Goal: Transaction & Acquisition: Purchase product/service

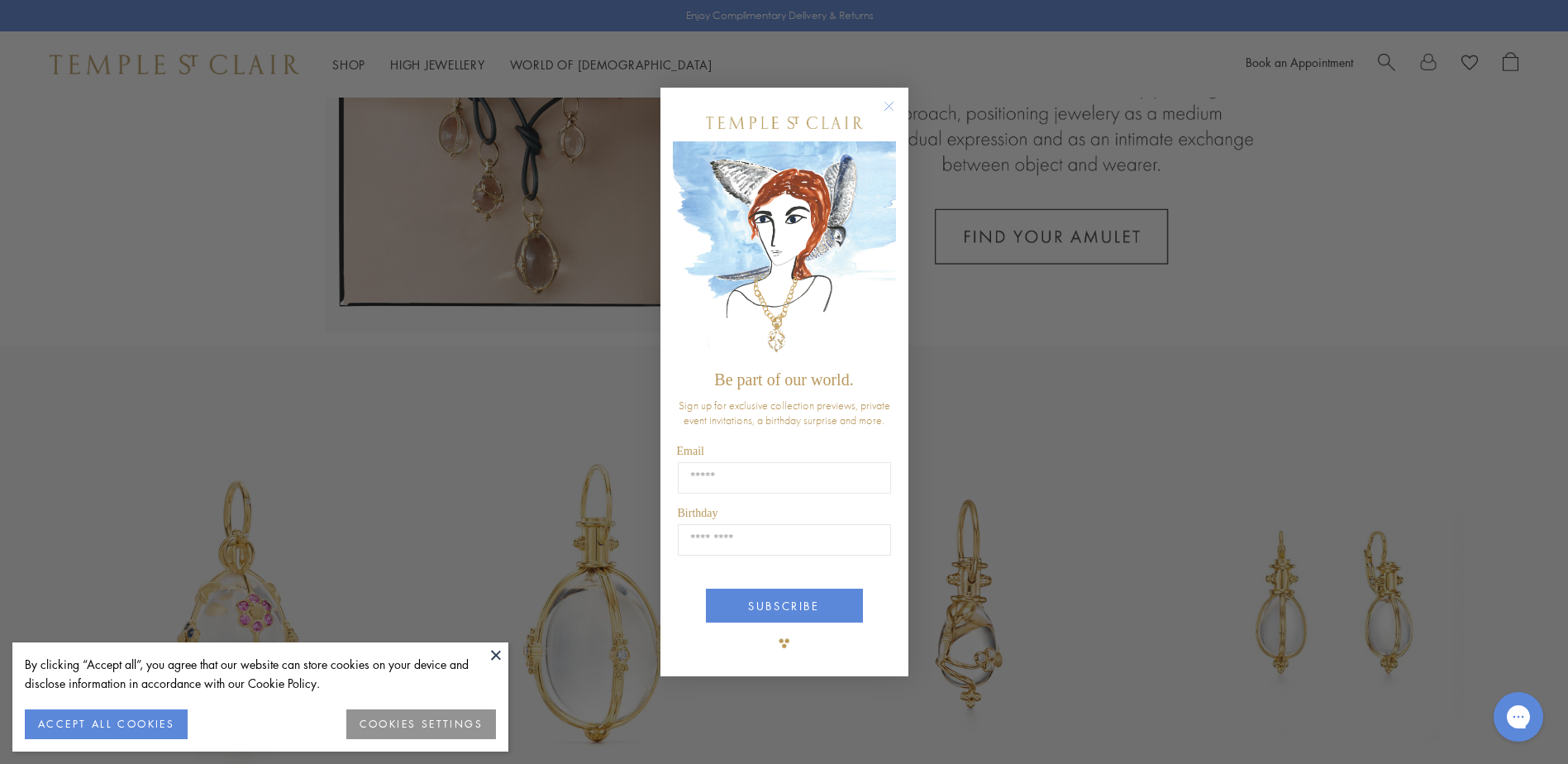
scroll to position [662, 0]
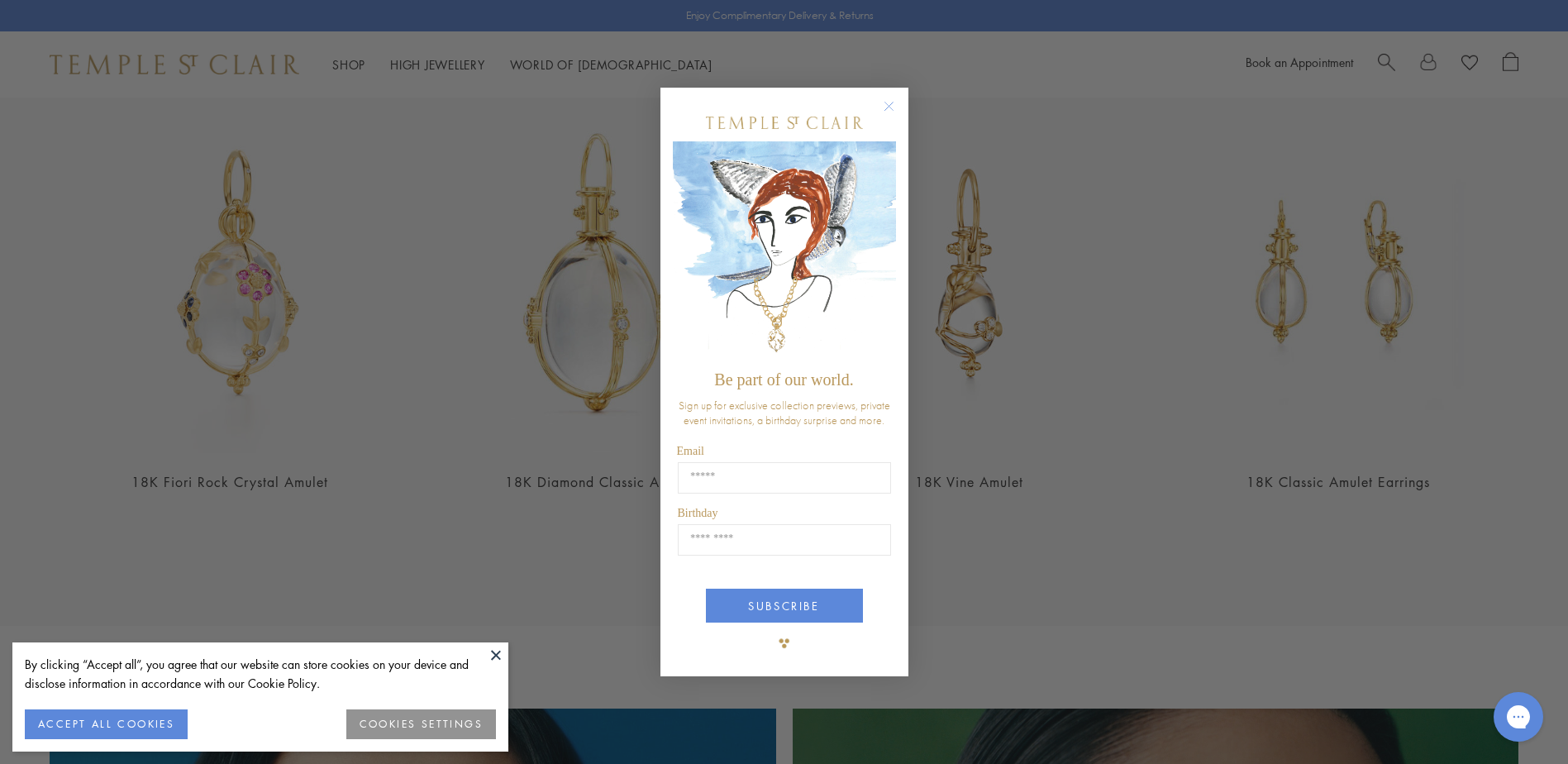
click at [889, 101] on circle "Close dialog" at bounding box center [889, 107] width 20 height 20
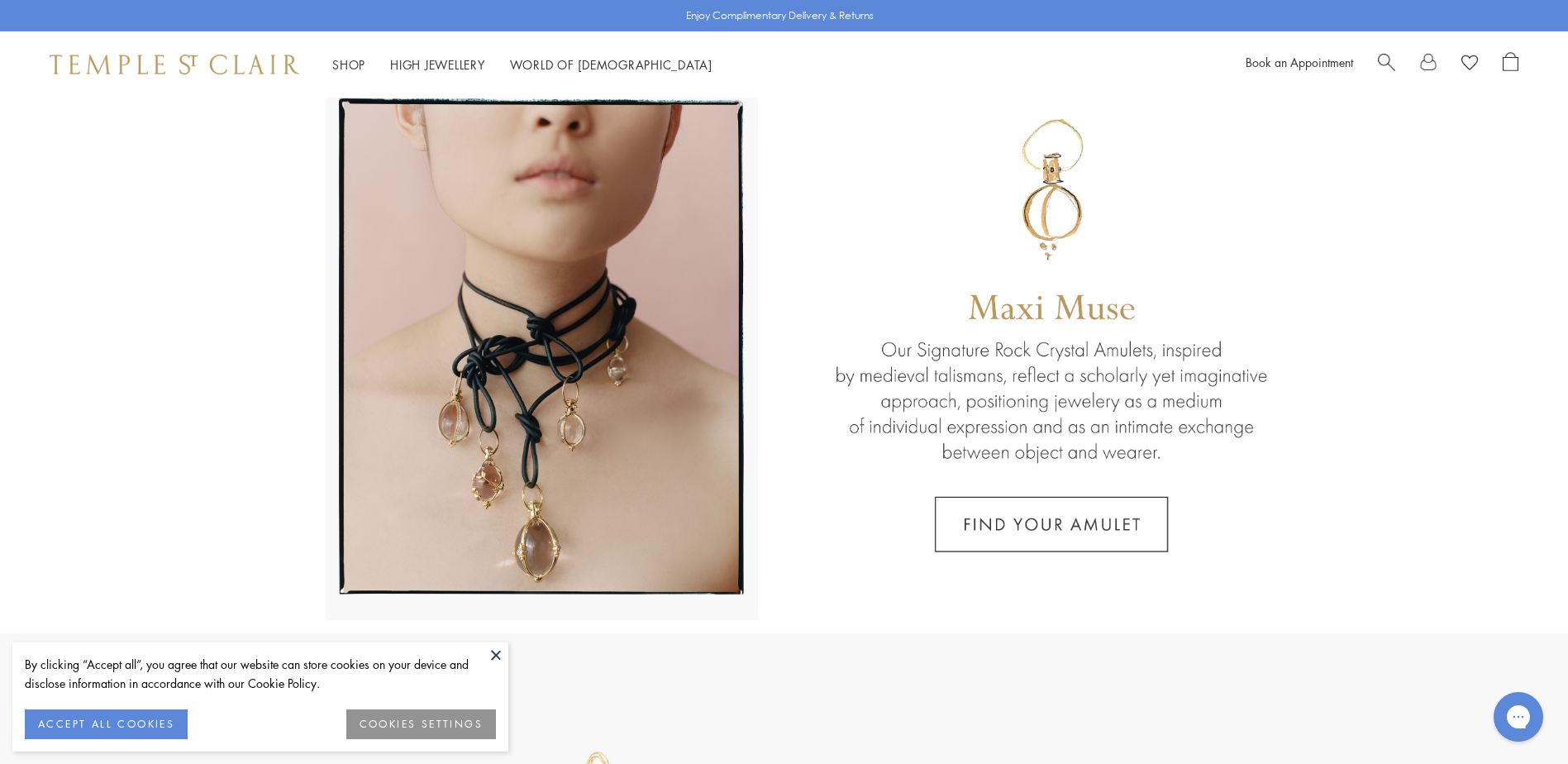
scroll to position [0, 0]
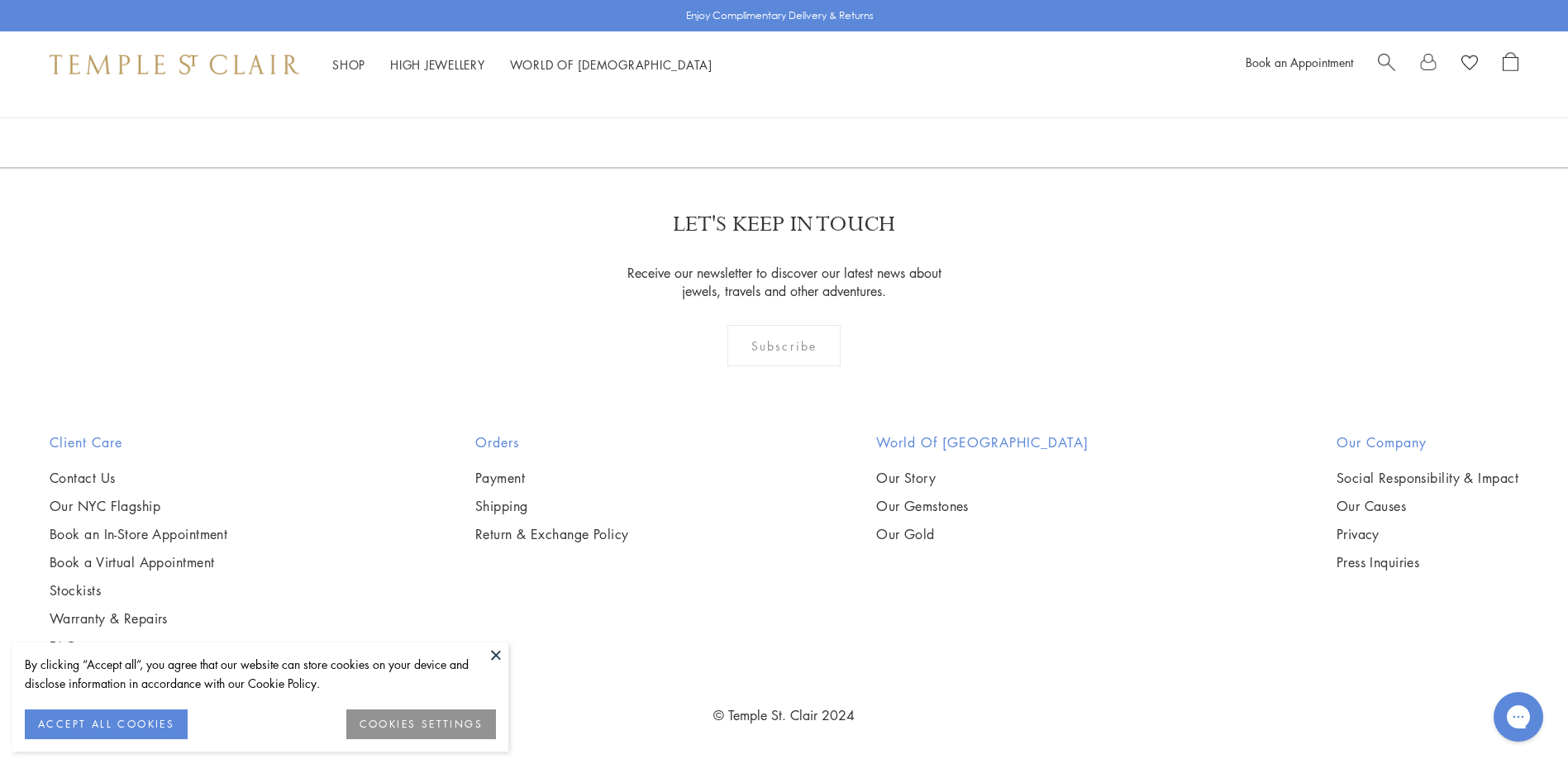
scroll to position [5377, 0]
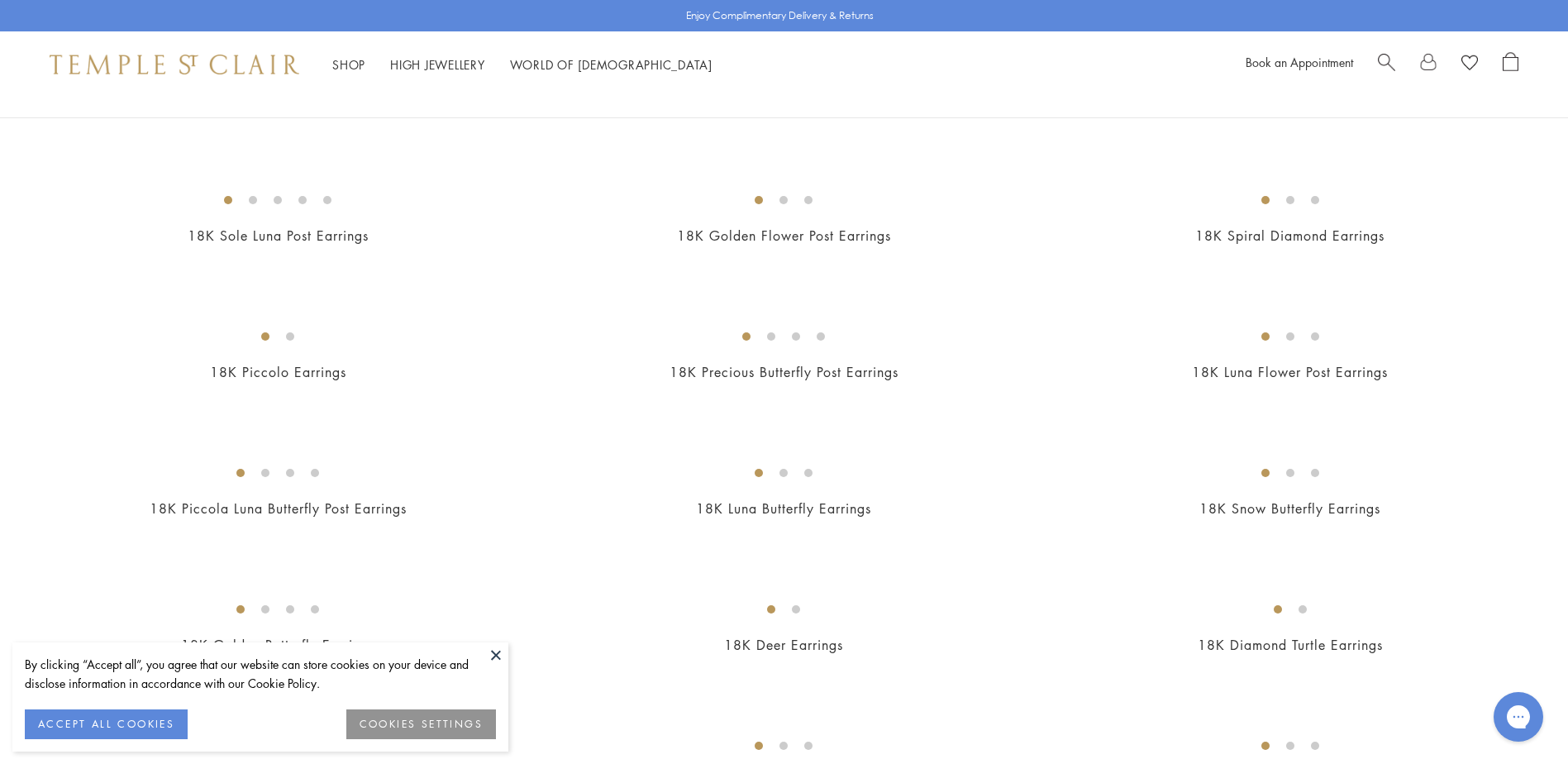
scroll to position [1737, 0]
